Goal: Communication & Community: Answer question/provide support

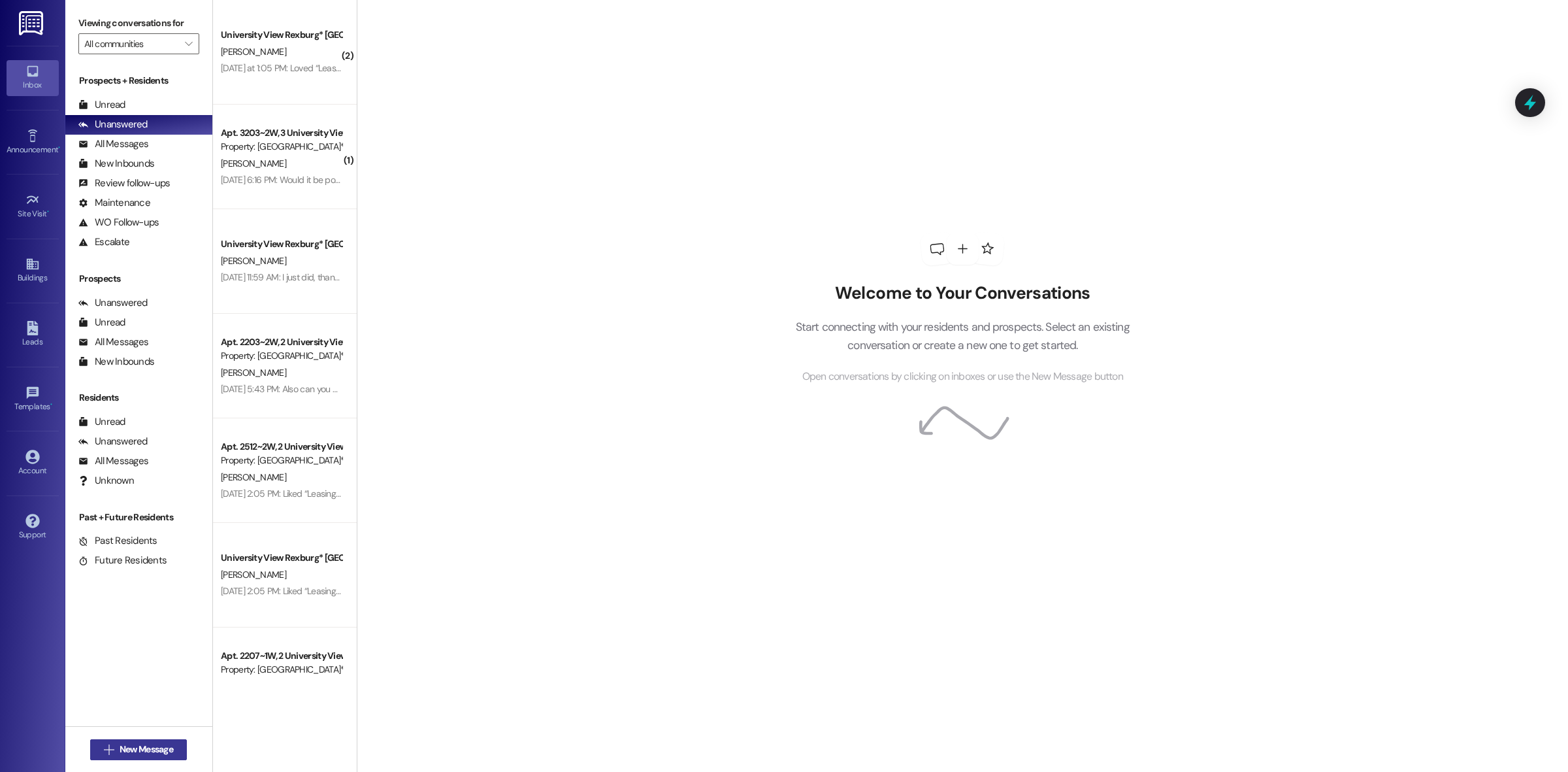
click at [147, 759] on button " New Message" at bounding box center [139, 749] width 97 height 21
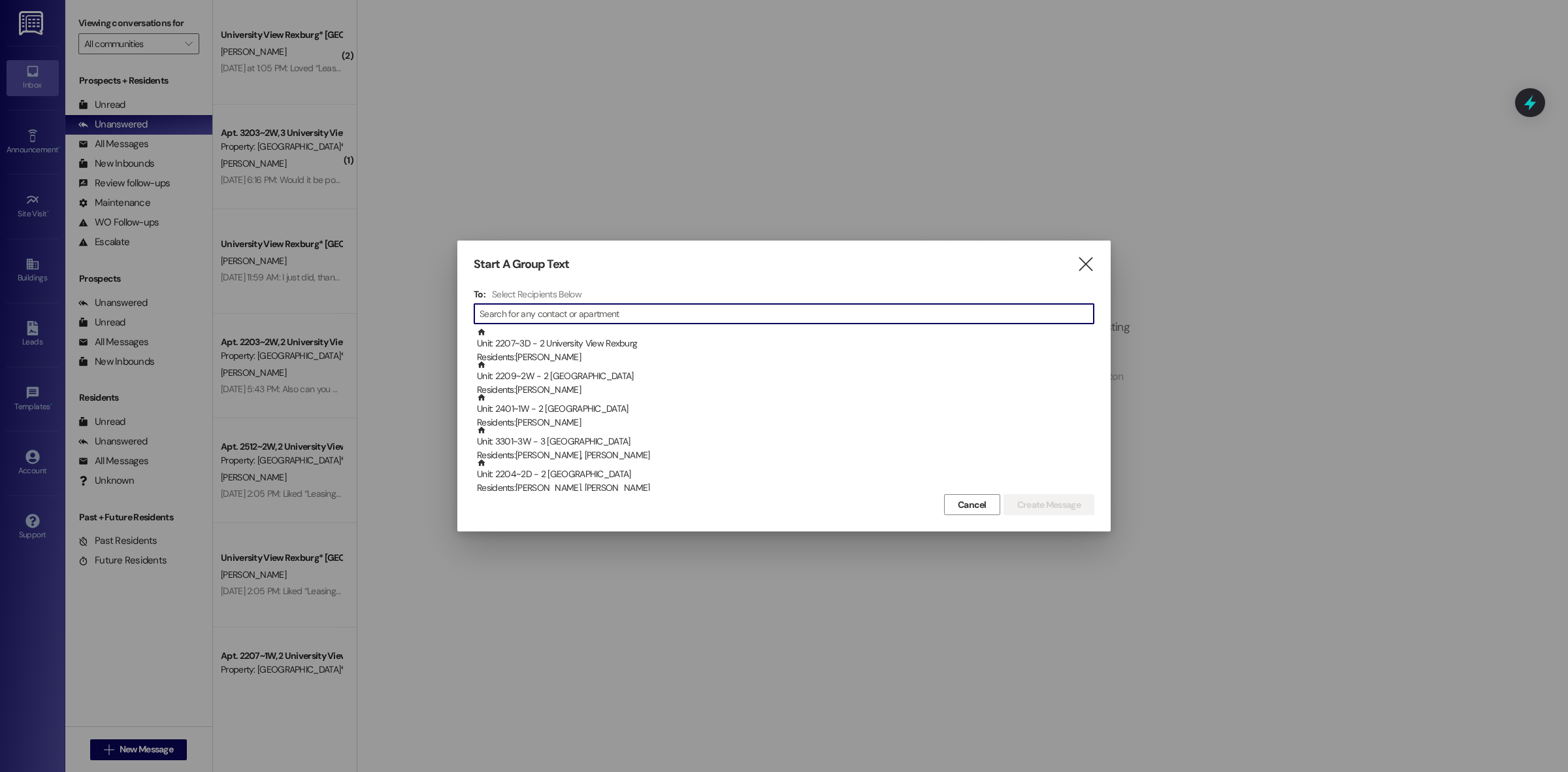
click at [547, 305] on input at bounding box center [786, 313] width 614 height 18
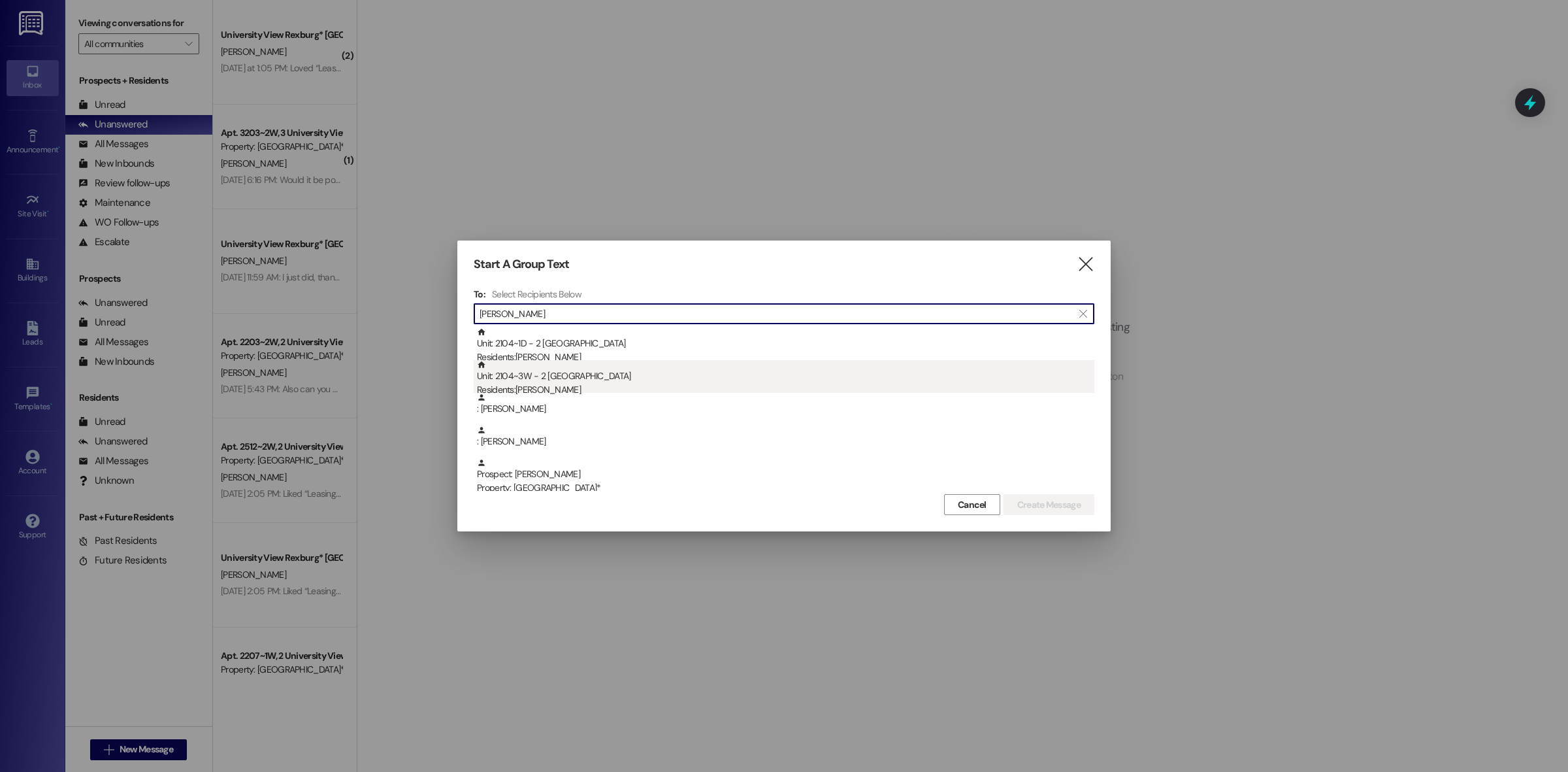
type input "[PERSON_NAME]"
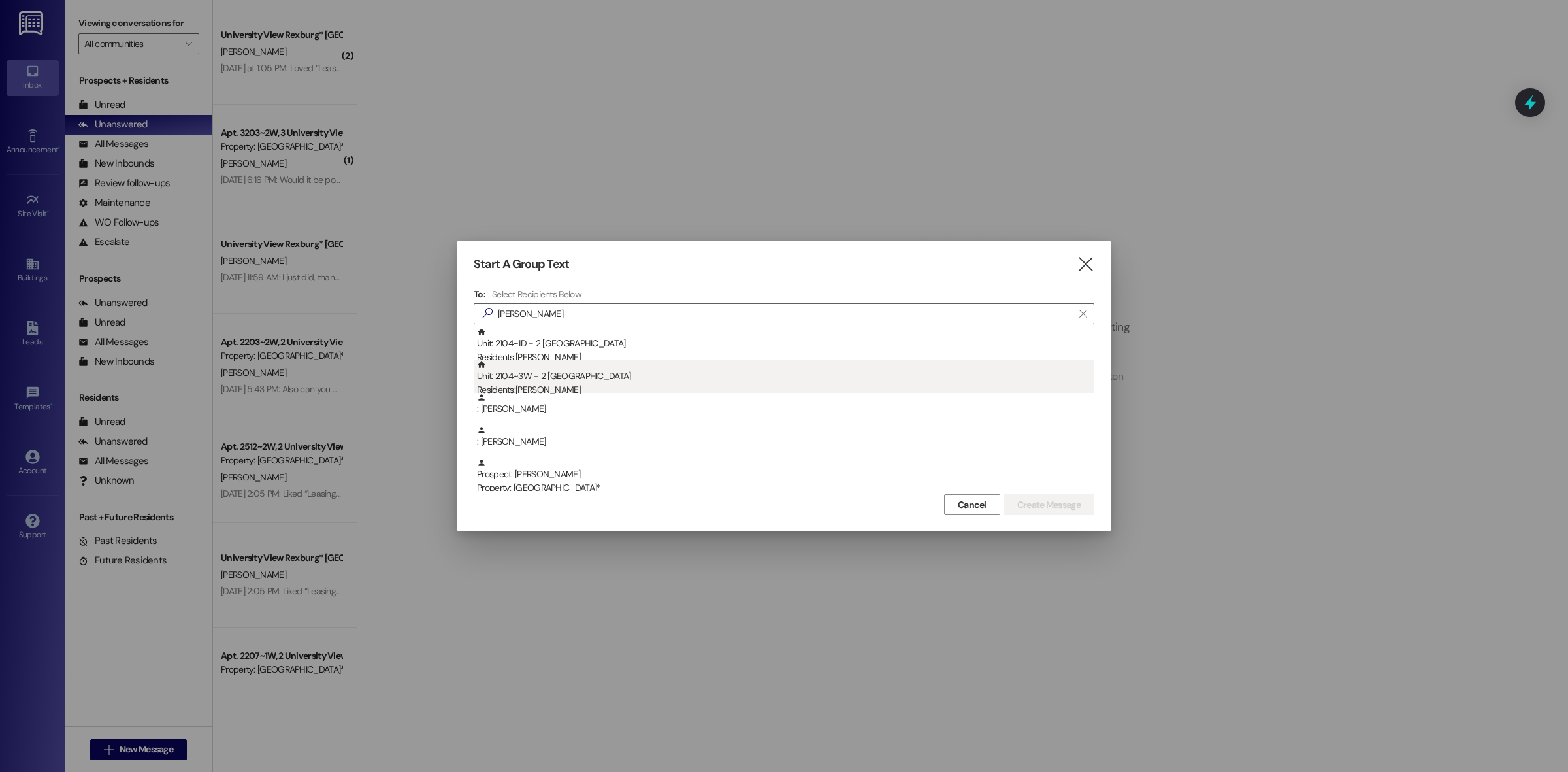
click at [636, 383] on div "Unit: 2104~3W - 2 University View Rexburg Residents: [PERSON_NAME]" at bounding box center [785, 379] width 618 height 37
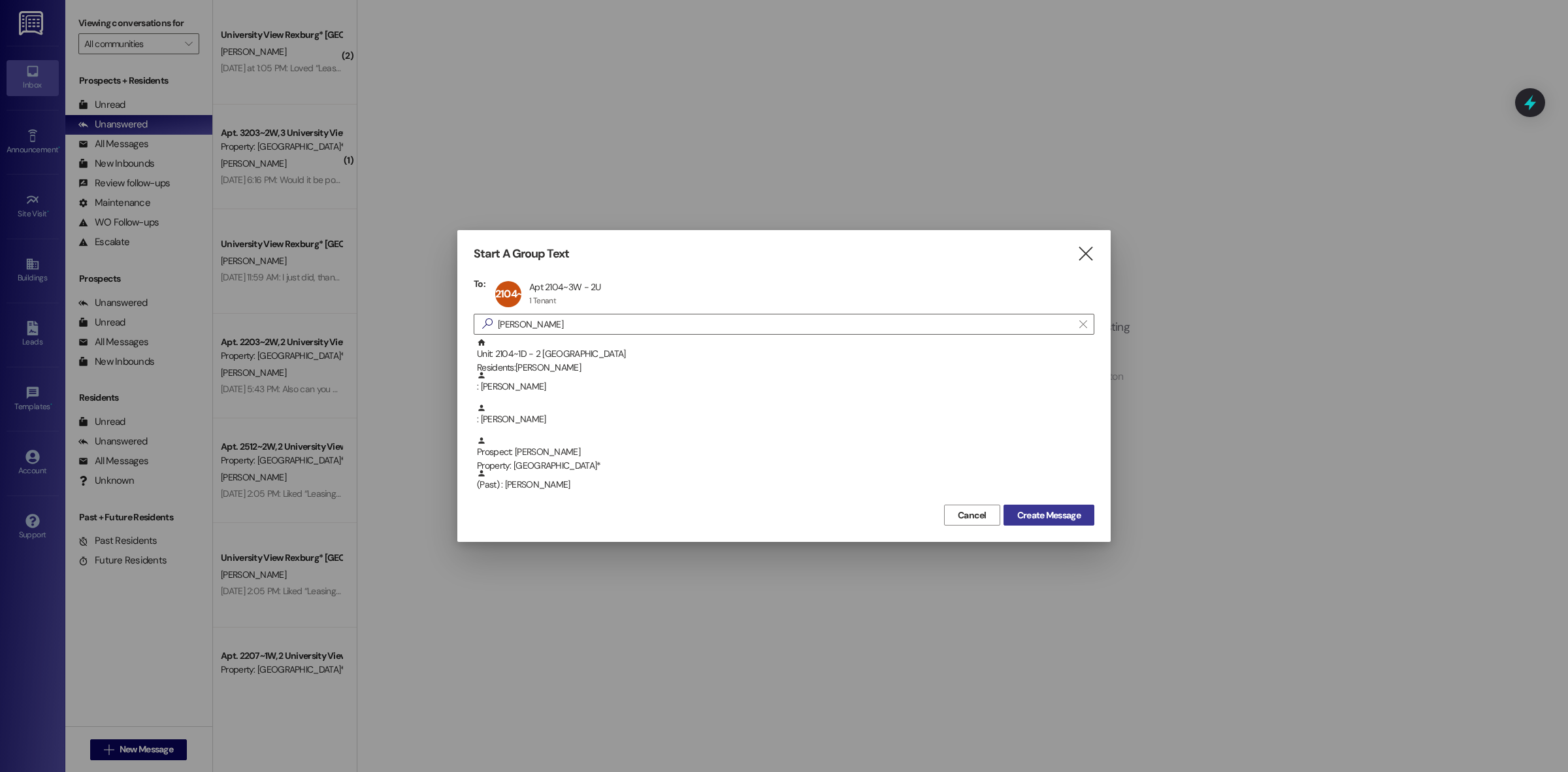
click at [1063, 514] on span "Create Message" at bounding box center [1049, 515] width 63 height 14
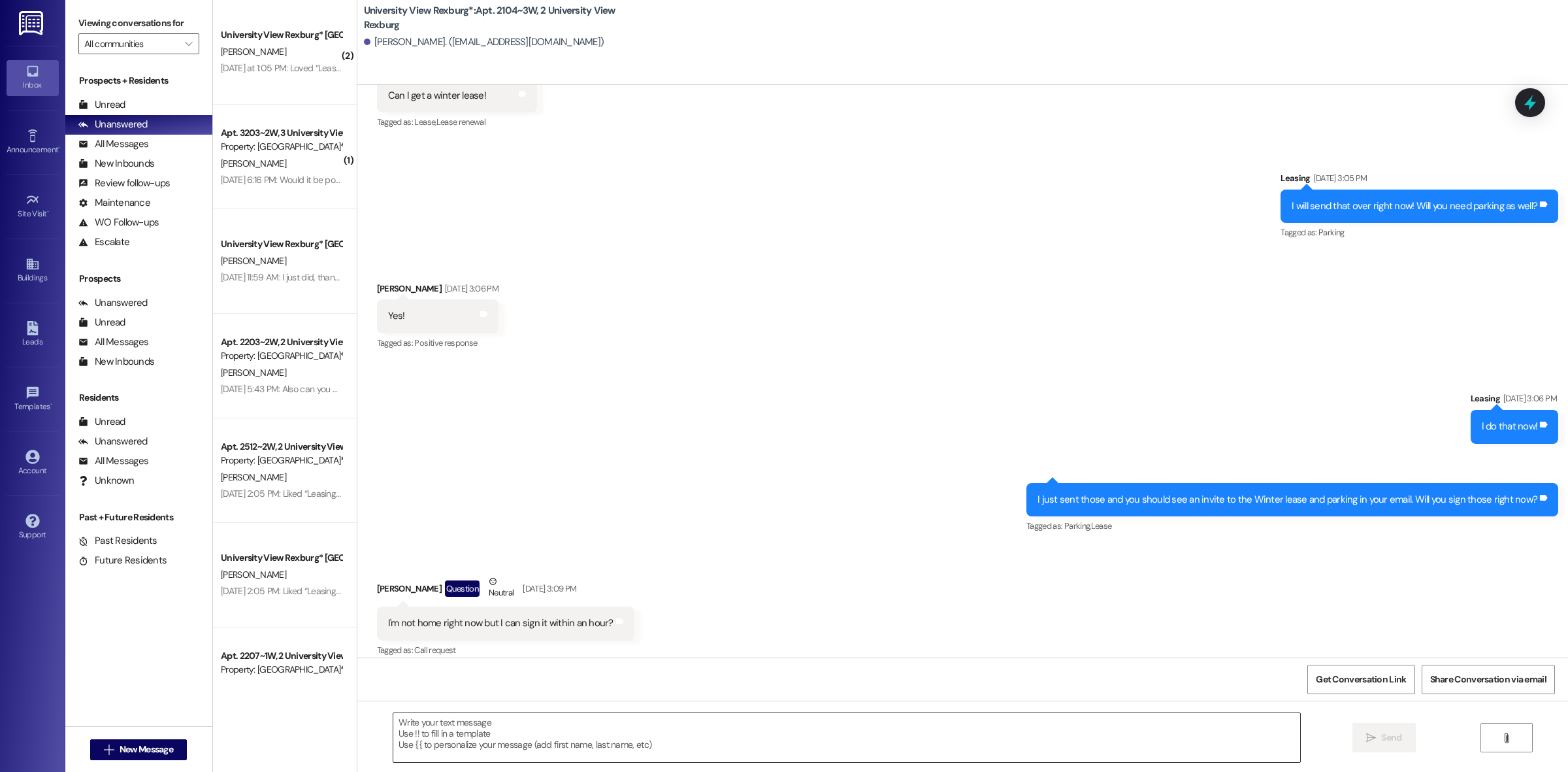
scroll to position [32183, 0]
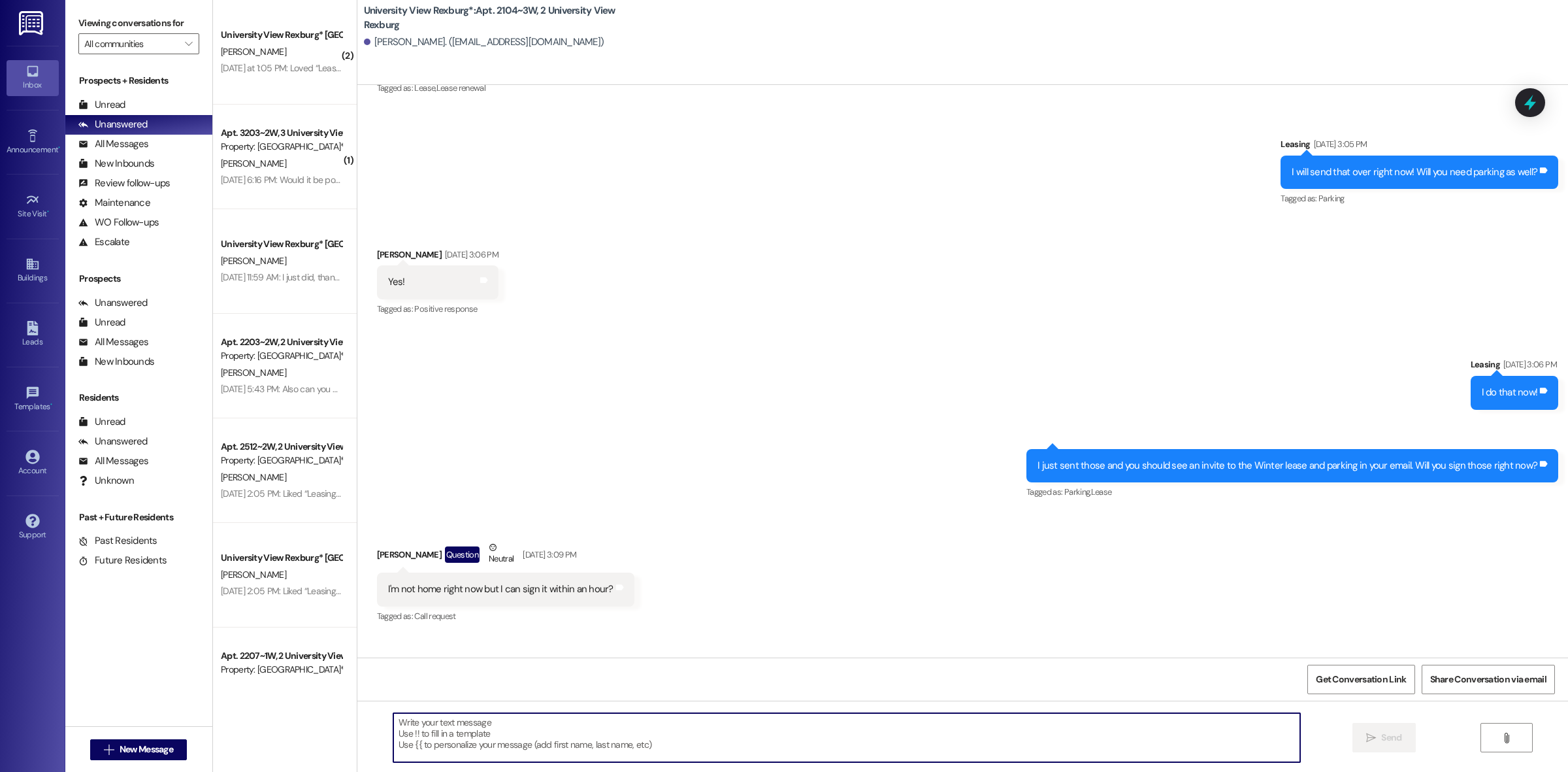
click at [678, 739] on textarea at bounding box center [846, 738] width 906 height 49
click at [534, 722] on textarea "Hey [PERSON_NAME], we only have one more parking spot left. Be sure to sign" at bounding box center [846, 738] width 906 height 49
click at [716, 724] on textarea "Hey [PERSON_NAME], we only have one more winter parking spot left. Be sure to s…" at bounding box center [846, 738] width 906 height 49
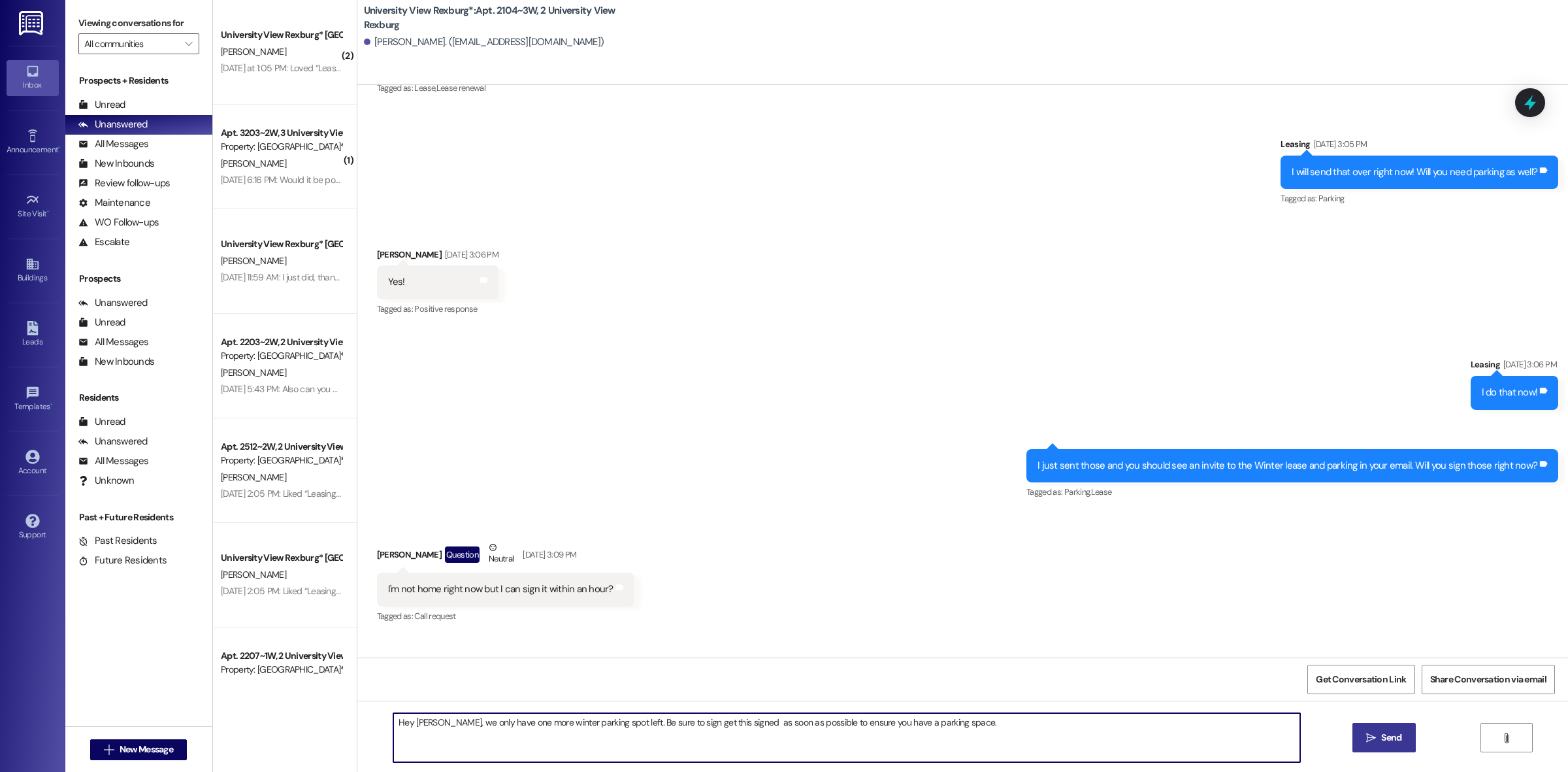
type textarea "Hey [PERSON_NAME], we only have one more winter parking spot left. Be sure to s…"
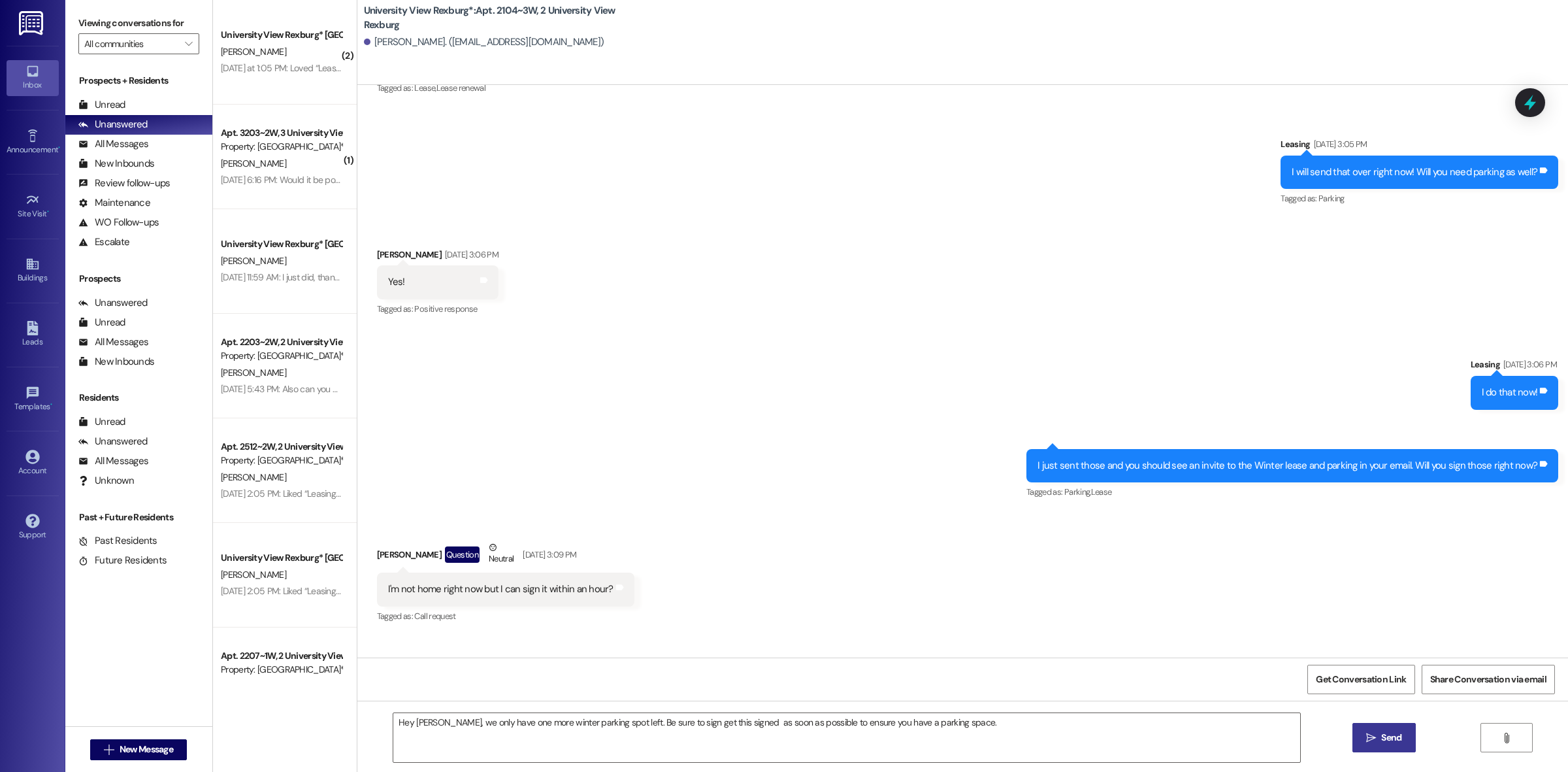
click at [1396, 738] on span "Send" at bounding box center [1391, 738] width 21 height 14
